Goal: Task Accomplishment & Management: Complete application form

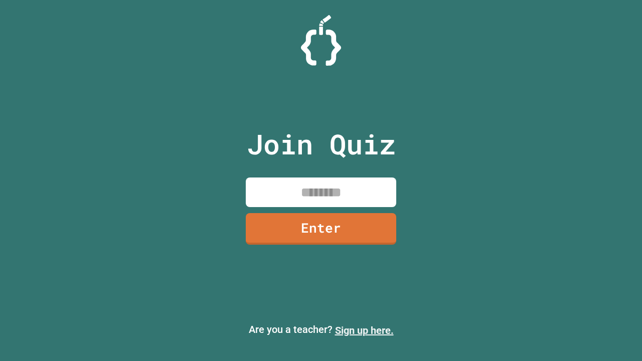
click at [364, 331] on link "Sign up here." at bounding box center [364, 331] width 59 height 12
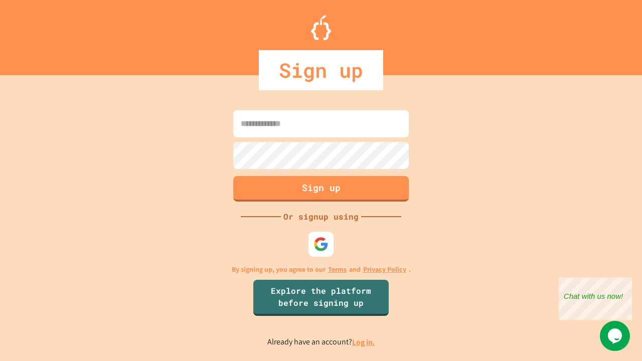
click at [364, 342] on link "Log in." at bounding box center [363, 342] width 23 height 11
